Goal: Check status: Check status

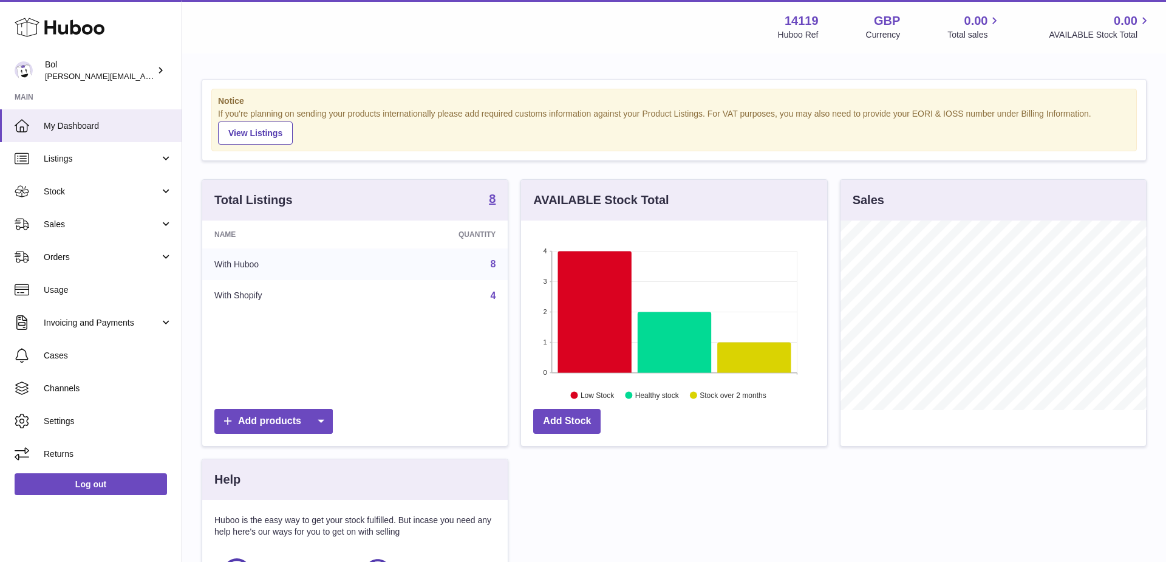
scroll to position [190, 306]
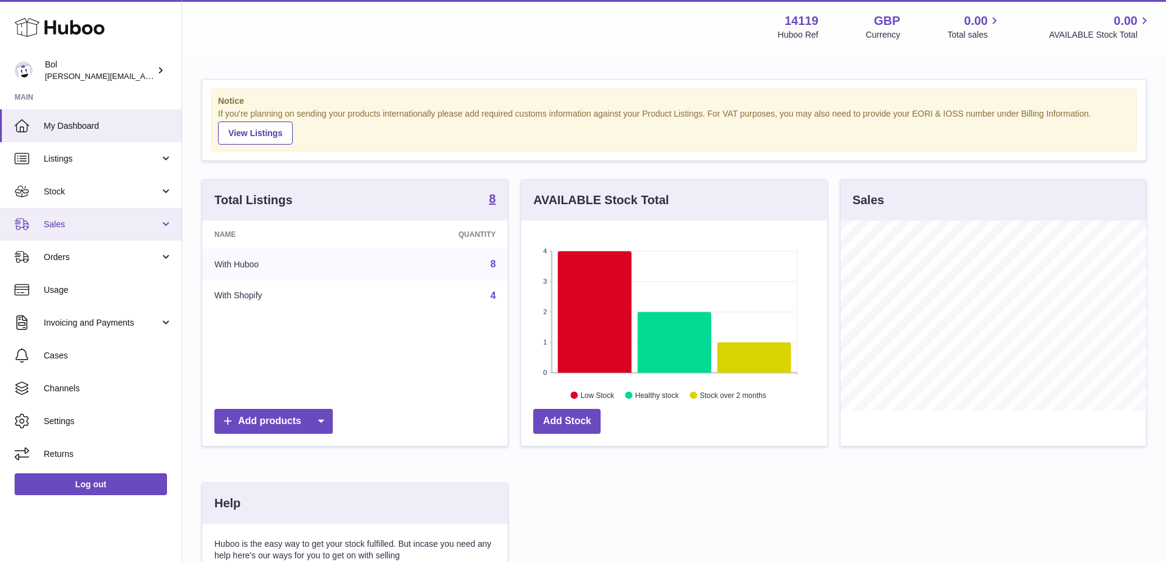
click at [111, 214] on link "Sales" at bounding box center [91, 224] width 182 height 33
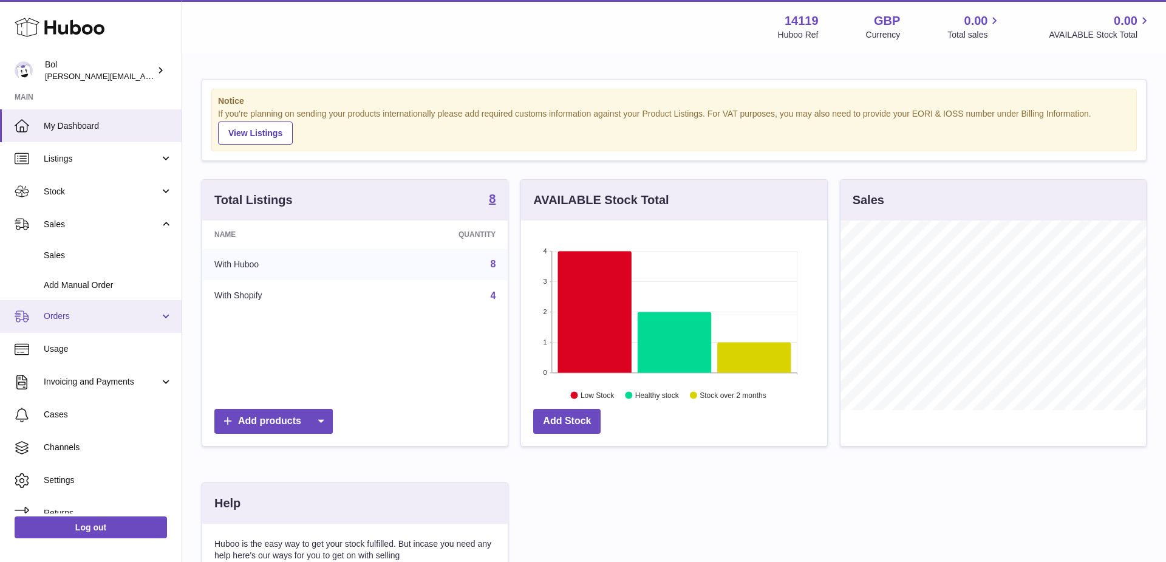
click at [70, 312] on span "Orders" at bounding box center [102, 316] width 116 height 12
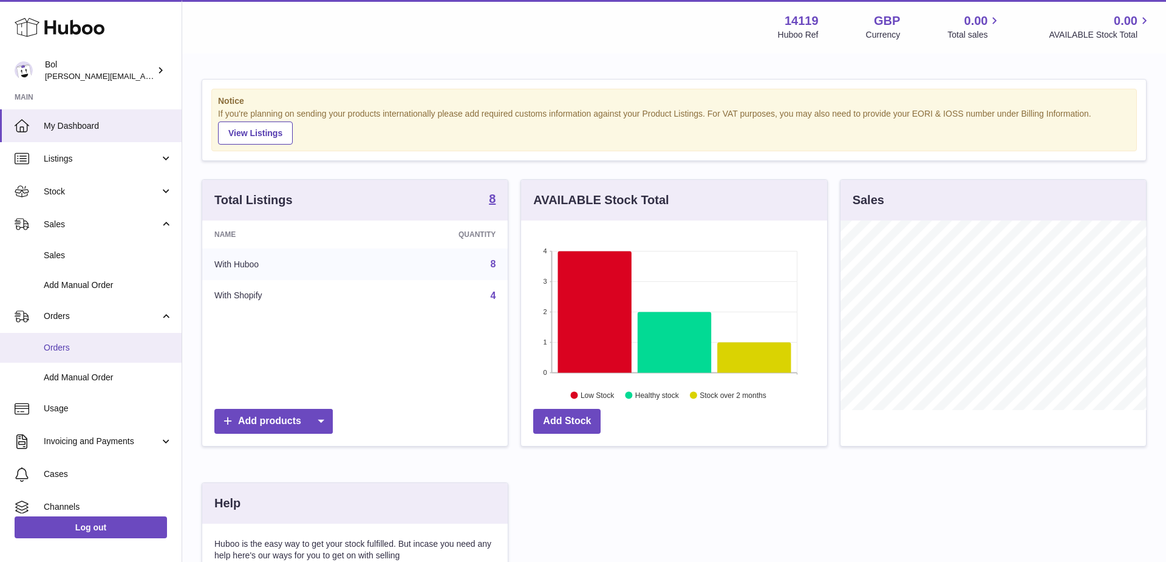
click at [64, 352] on span "Orders" at bounding box center [108, 348] width 129 height 12
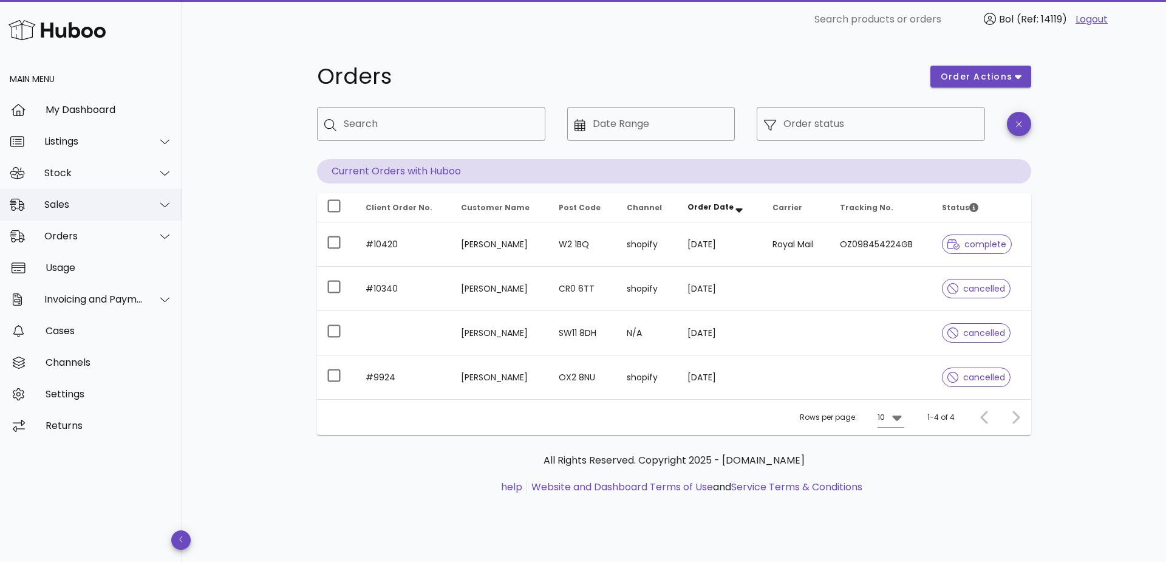
click at [110, 204] on div "Sales" at bounding box center [93, 205] width 99 height 12
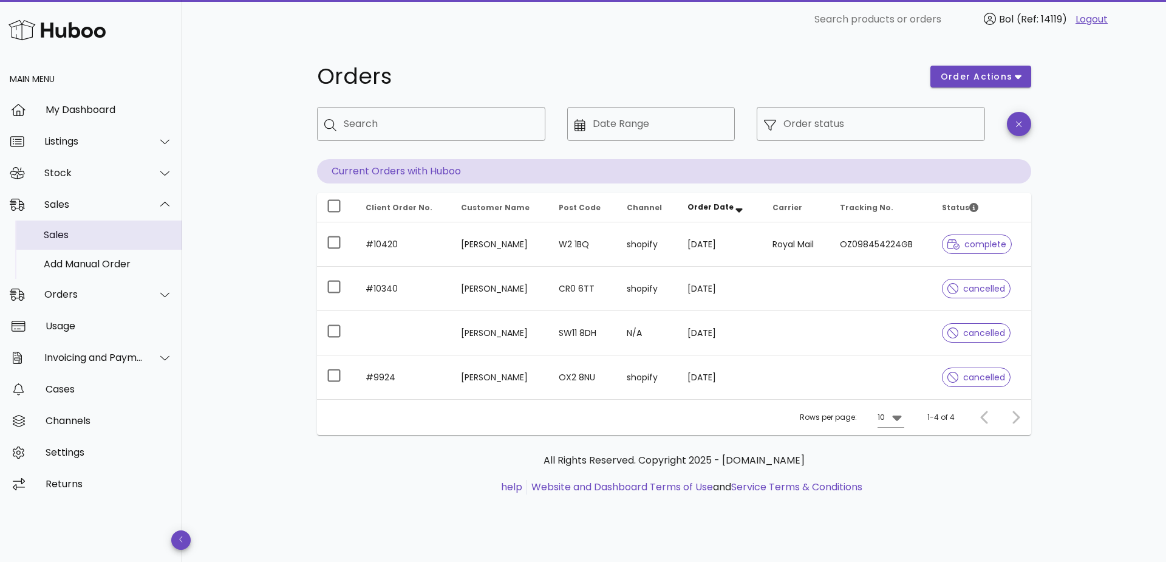
click at [79, 230] on div "Sales" at bounding box center [108, 235] width 129 height 12
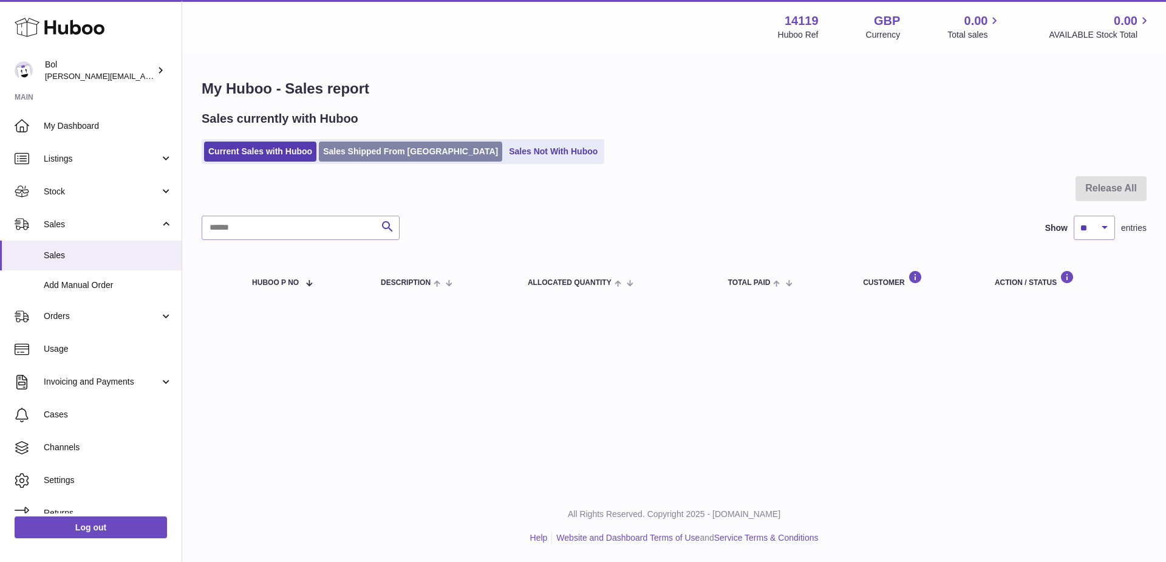
click at [363, 154] on link "Sales Shipped From [GEOGRAPHIC_DATA]" at bounding box center [410, 152] width 183 height 20
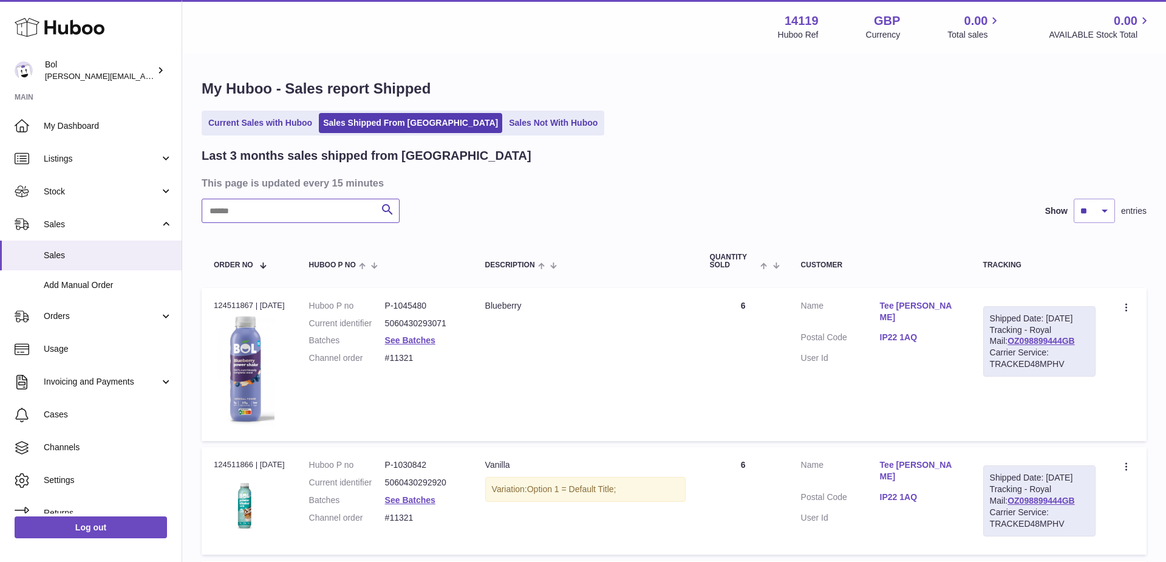
click at [314, 217] on input "text" at bounding box center [301, 211] width 198 height 24
type input "*****"
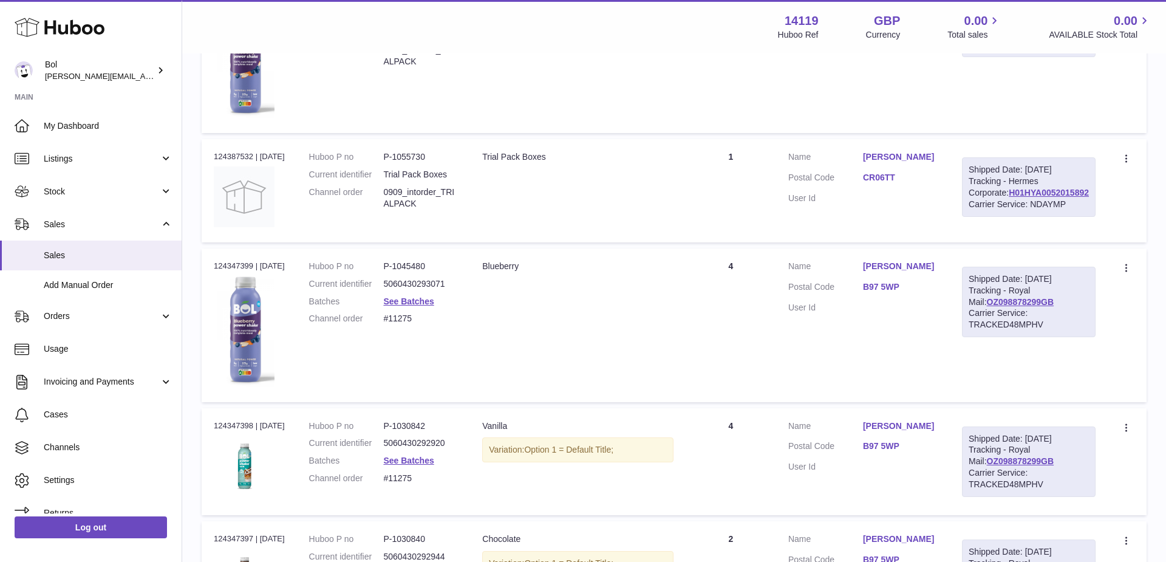
scroll to position [515, 0]
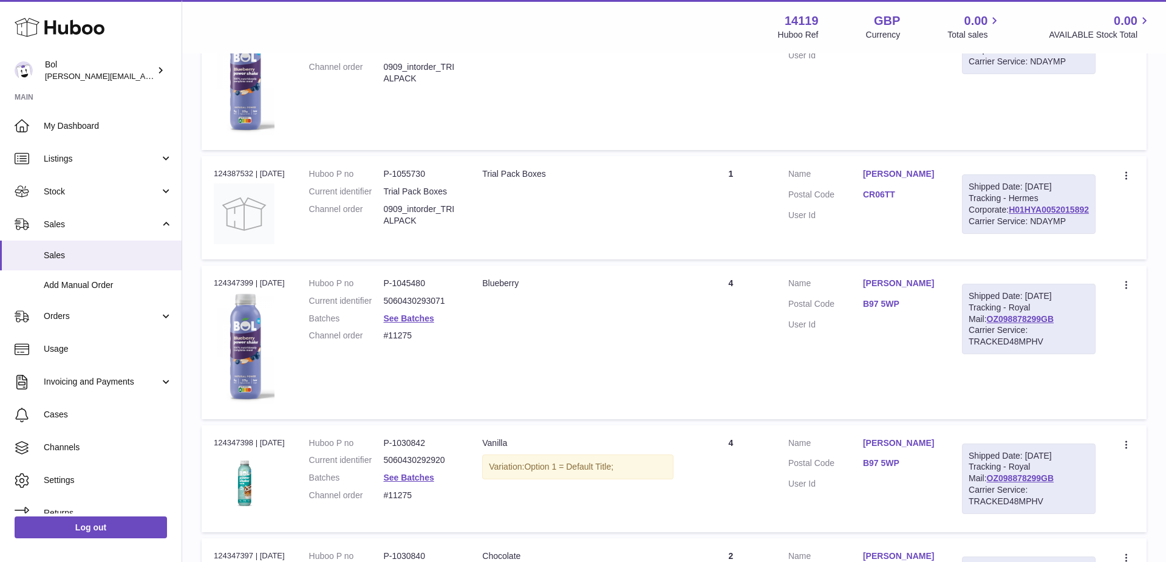
click at [1032, 55] on link "H01HYA0052015892" at bounding box center [1049, 50] width 80 height 10
